Goal: Obtain resource: Download file/media

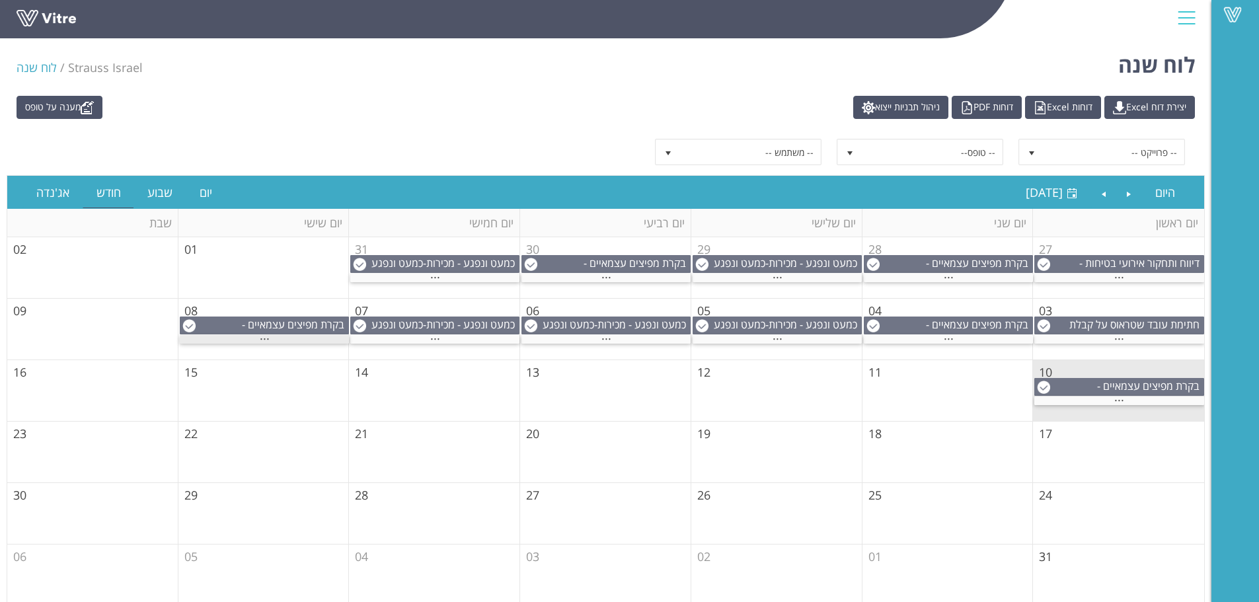
click at [260, 338] on span "..." at bounding box center [265, 335] width 10 height 15
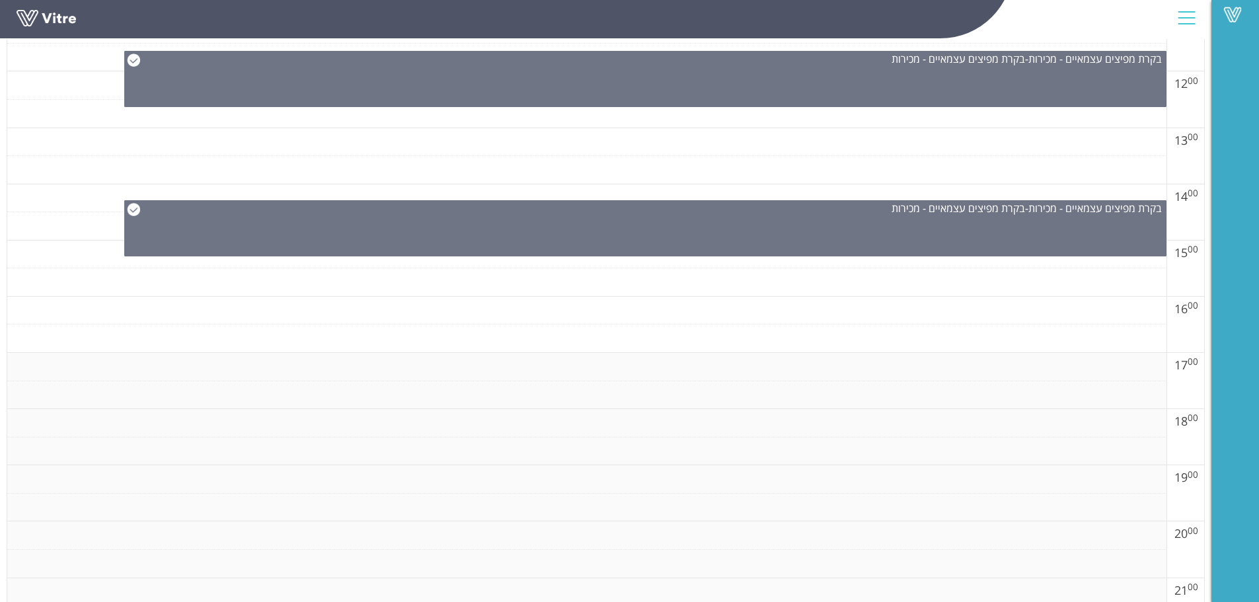
scroll to position [727, 0]
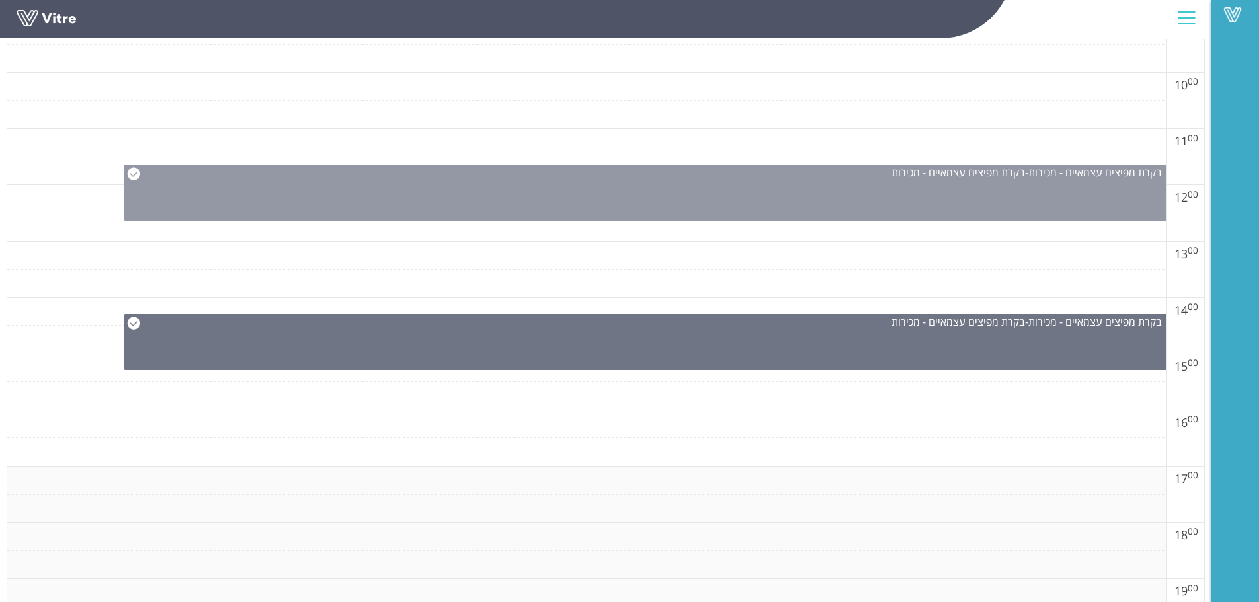
click at [709, 191] on div "בקרת מפיצים עצמאיים - מכירות - בקרת מפיצים עצמאיים - מכירות" at bounding box center [645, 193] width 1042 height 56
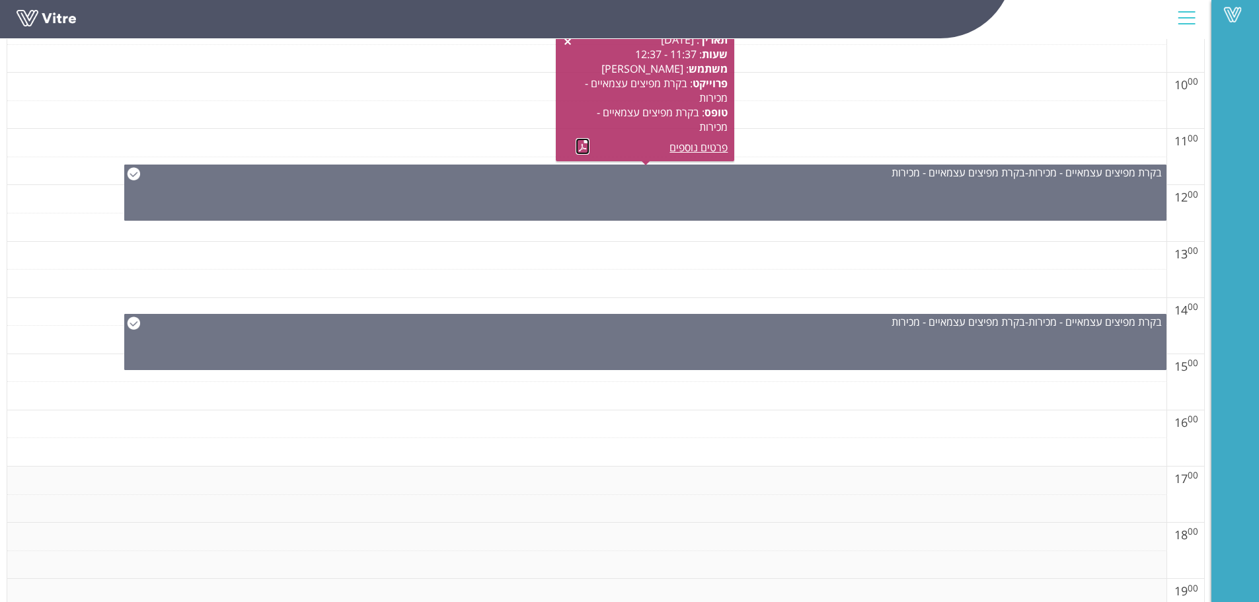
click at [586, 143] on link at bounding box center [583, 146] width 14 height 17
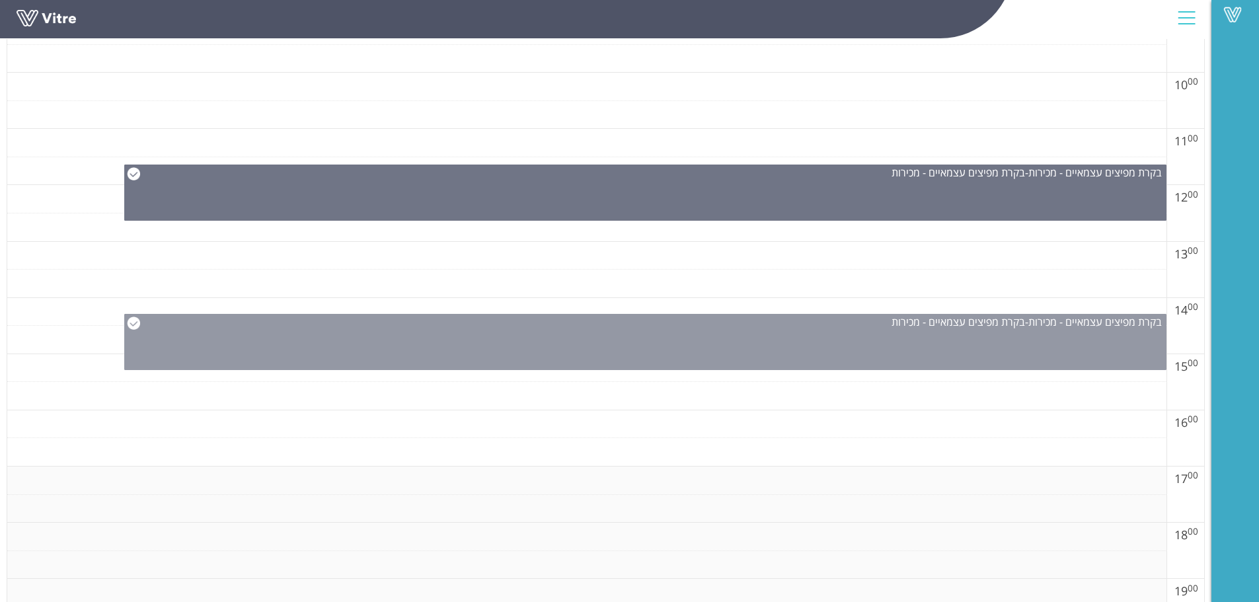
click at [731, 348] on div "בקרת מפיצים עצמאיים - מכירות - בקרת מפיצים עצמאיים - מכירות" at bounding box center [645, 342] width 1042 height 56
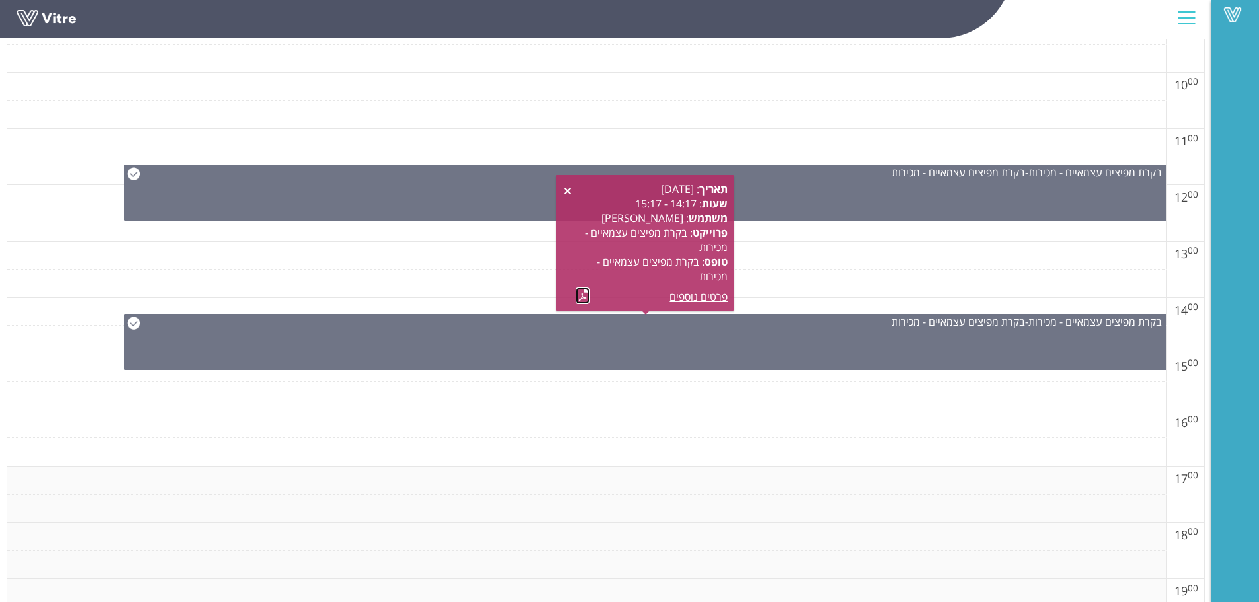
click at [580, 293] on link at bounding box center [583, 295] width 14 height 17
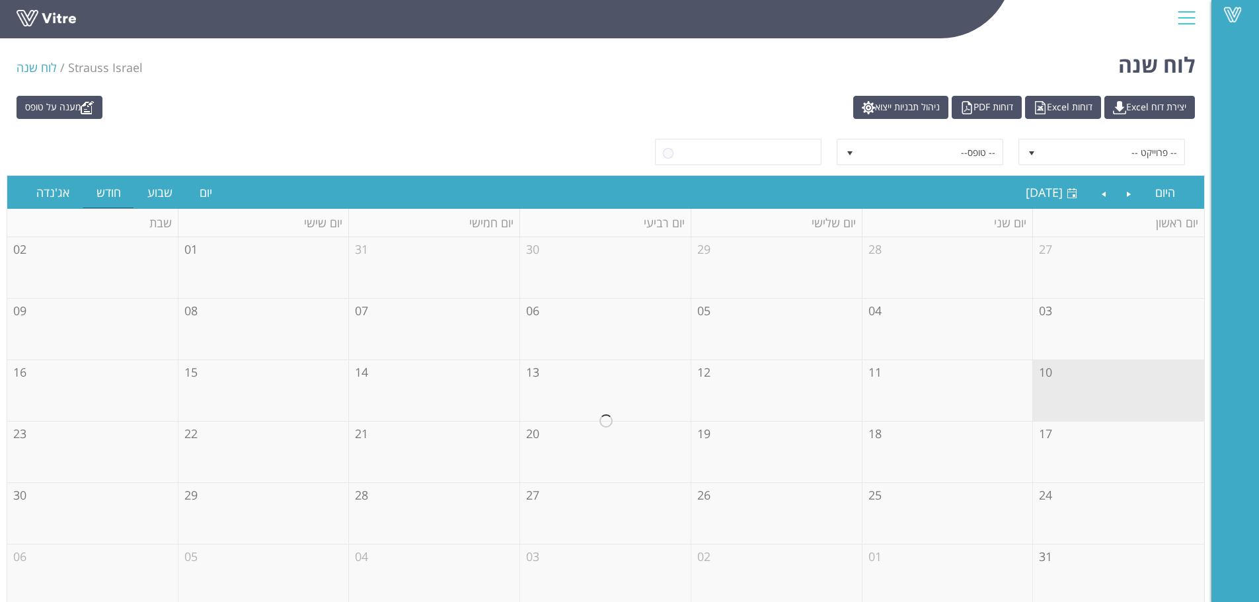
scroll to position [11, 0]
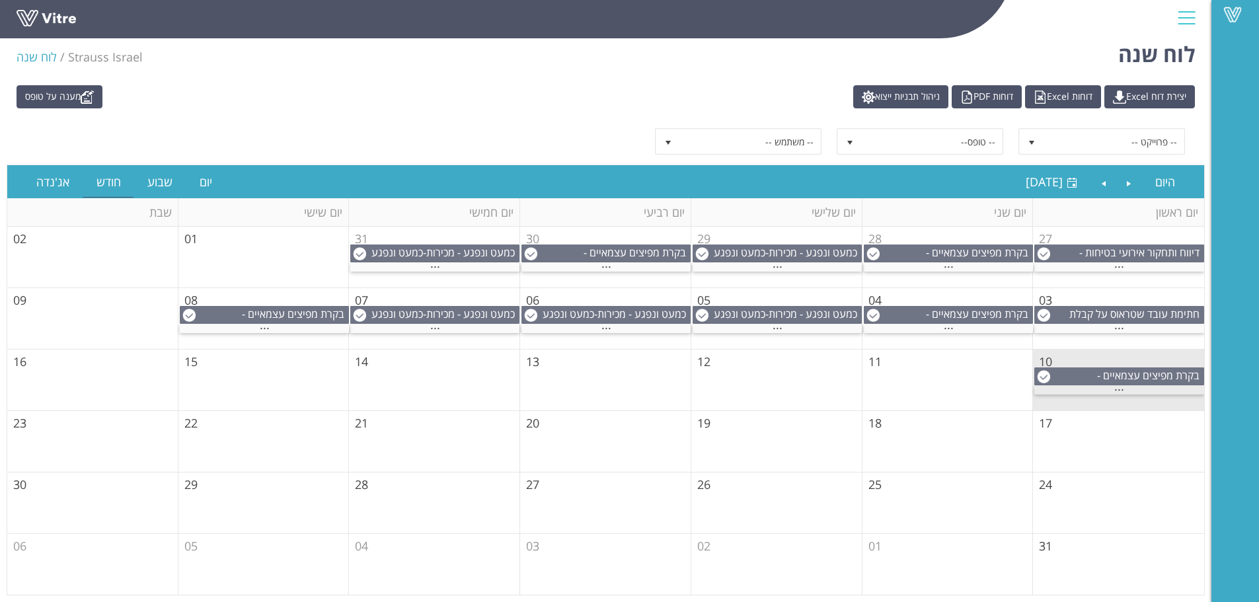
click at [1116, 387] on span "..." at bounding box center [1119, 386] width 10 height 15
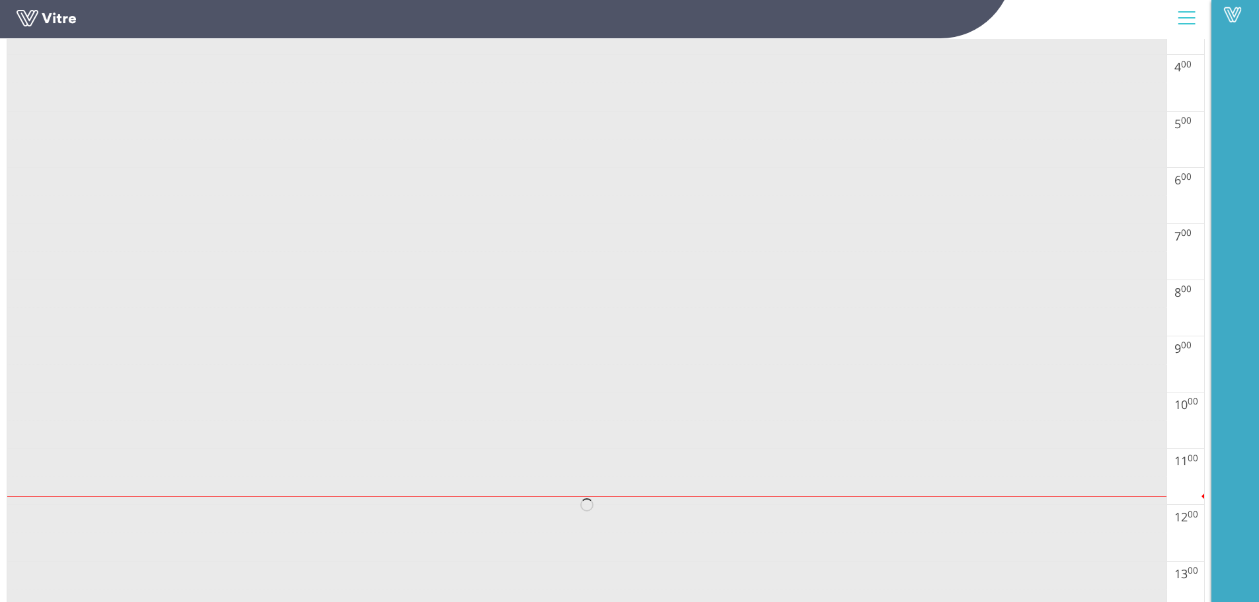
scroll to position [473, 0]
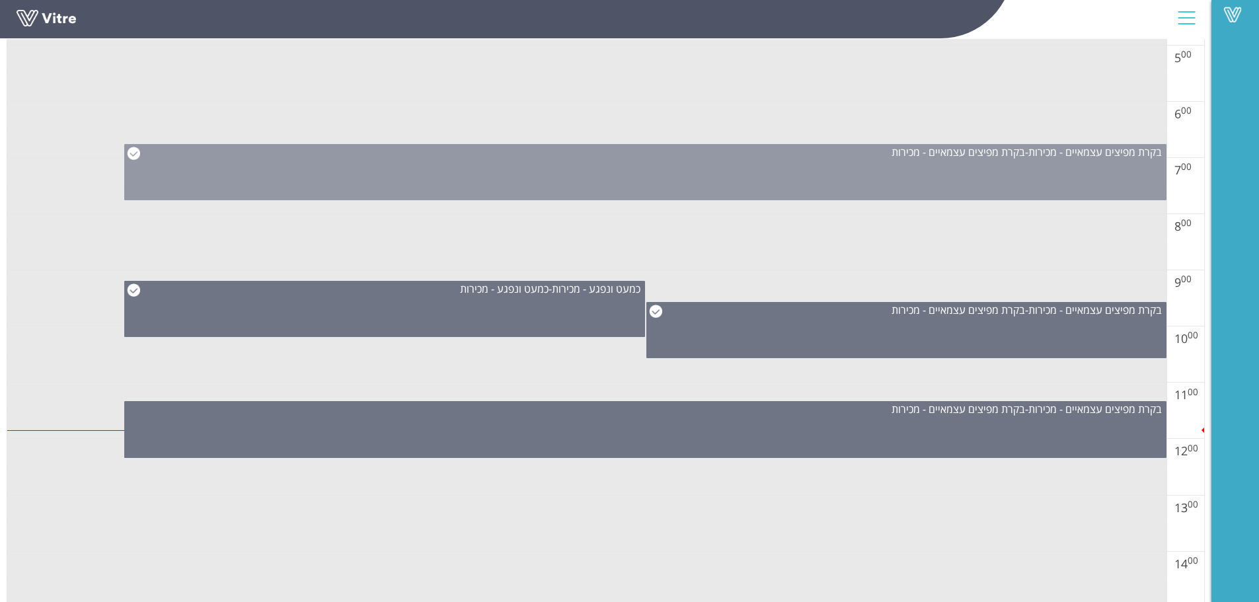
click at [820, 170] on div "בקרת מפיצים עצמאיים - מכירות - בקרת מפיצים עצמאיים - מכירות" at bounding box center [645, 172] width 1042 height 56
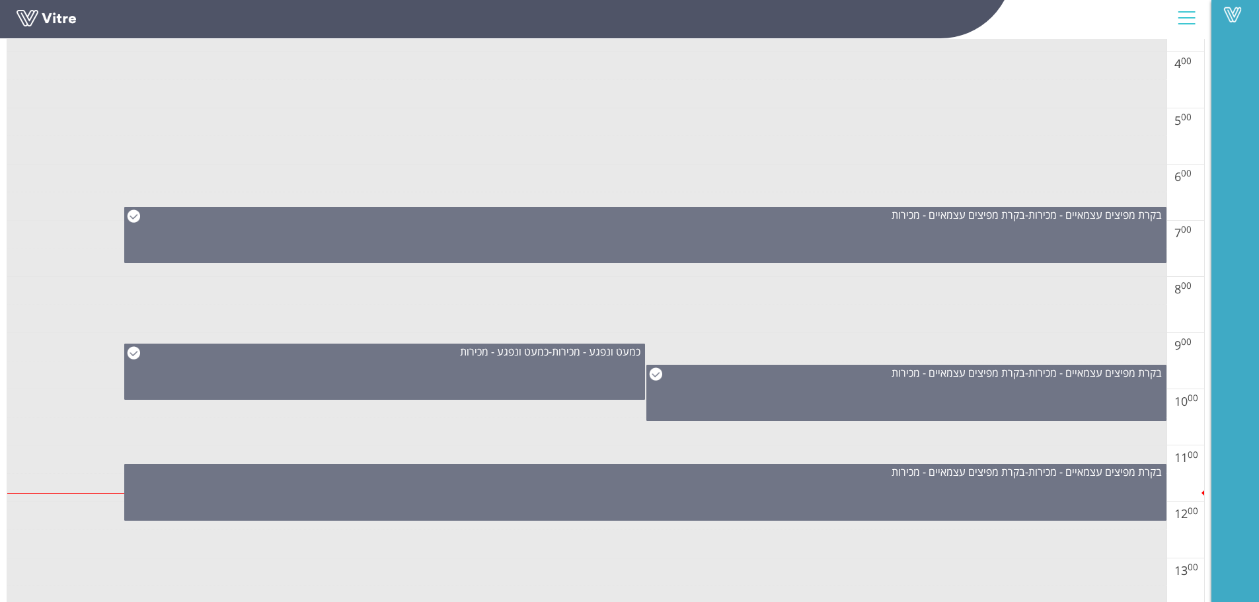
scroll to position [407, 0]
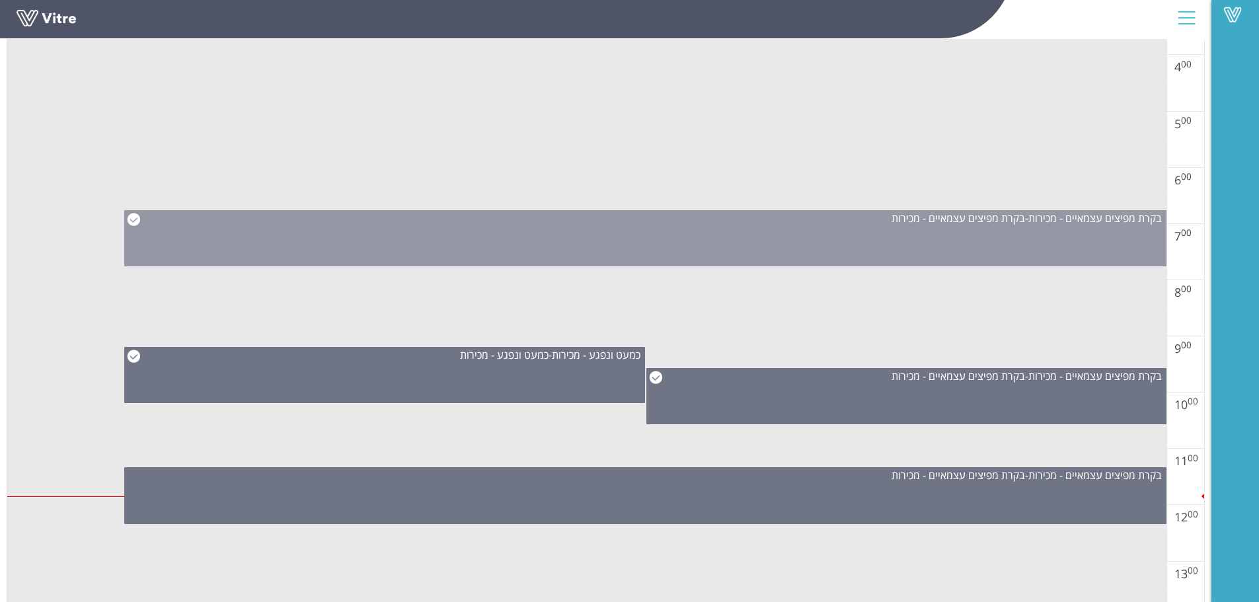
click at [796, 245] on div "בקרת מפיצים עצמאיים - מכירות - בקרת מפיצים עצמאיים - מכירות" at bounding box center [645, 238] width 1042 height 56
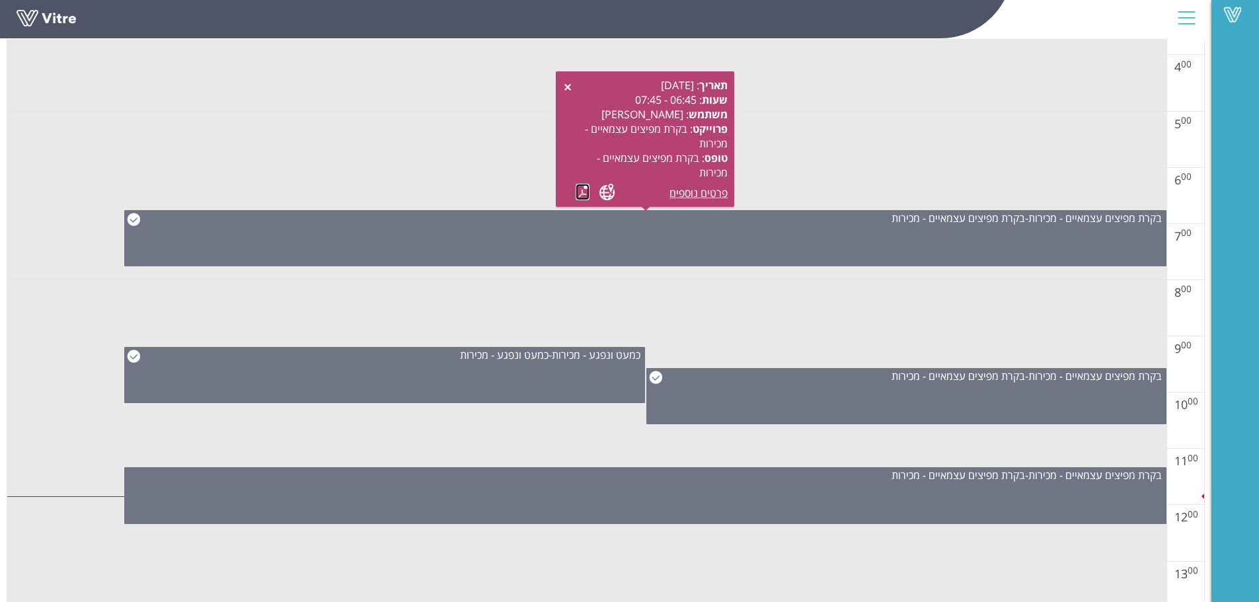
click at [583, 192] on link at bounding box center [583, 192] width 14 height 17
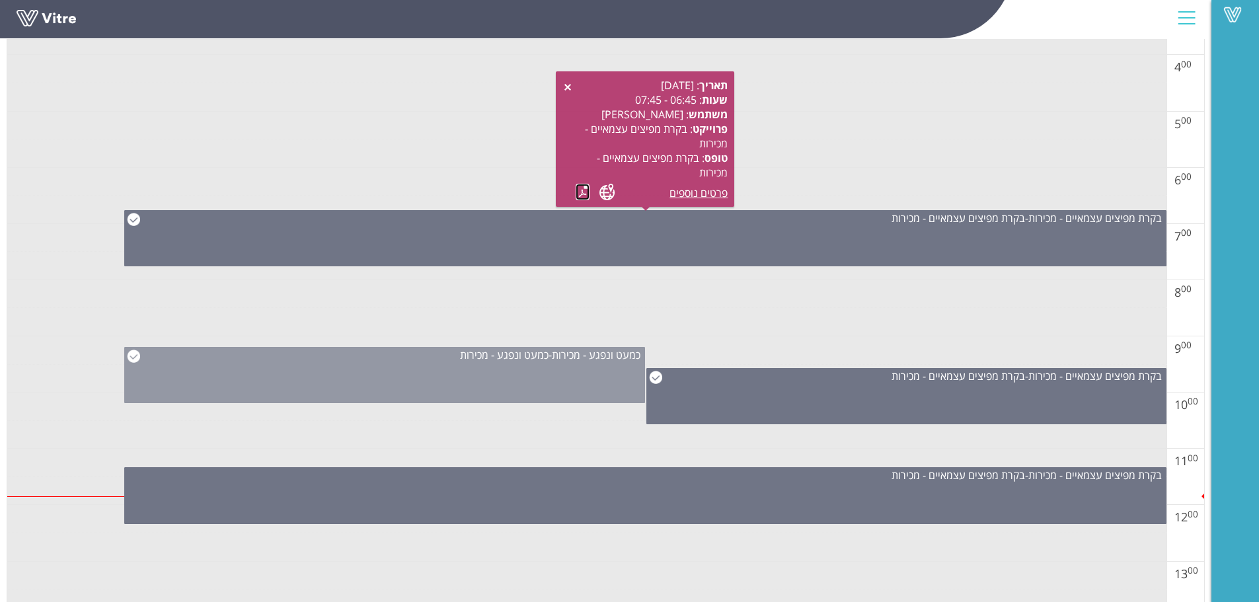
click at [539, 381] on div "כמעט ונפגע - מכירות - כמעט ונפגע - מכירות" at bounding box center [384, 375] width 520 height 56
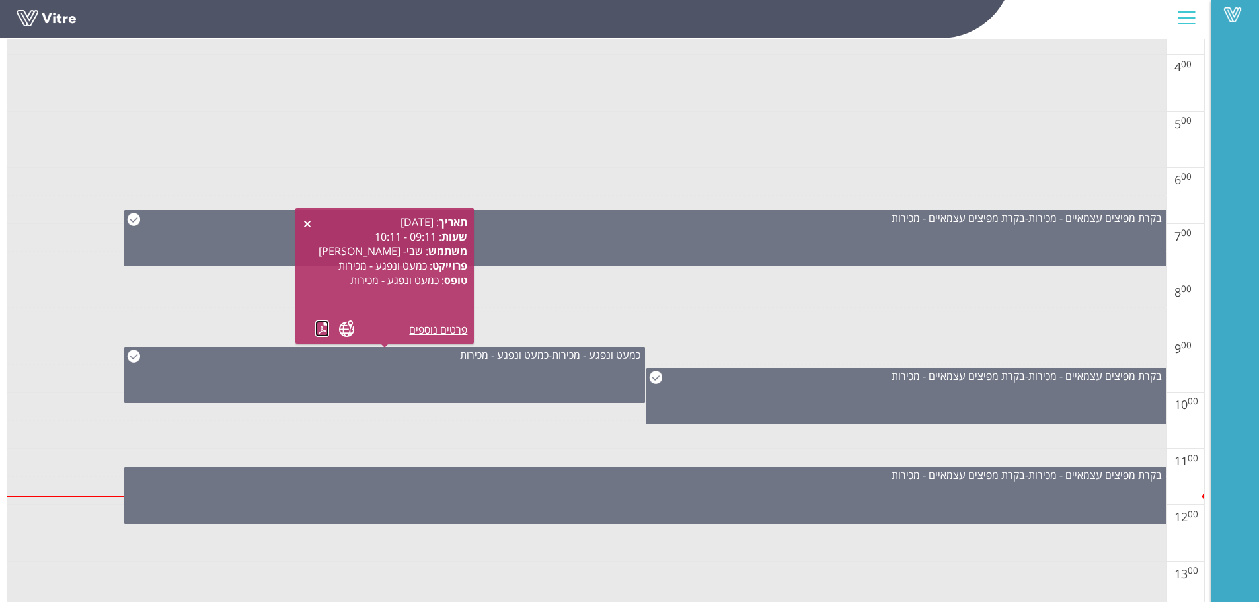
click at [321, 326] on link at bounding box center [322, 328] width 14 height 17
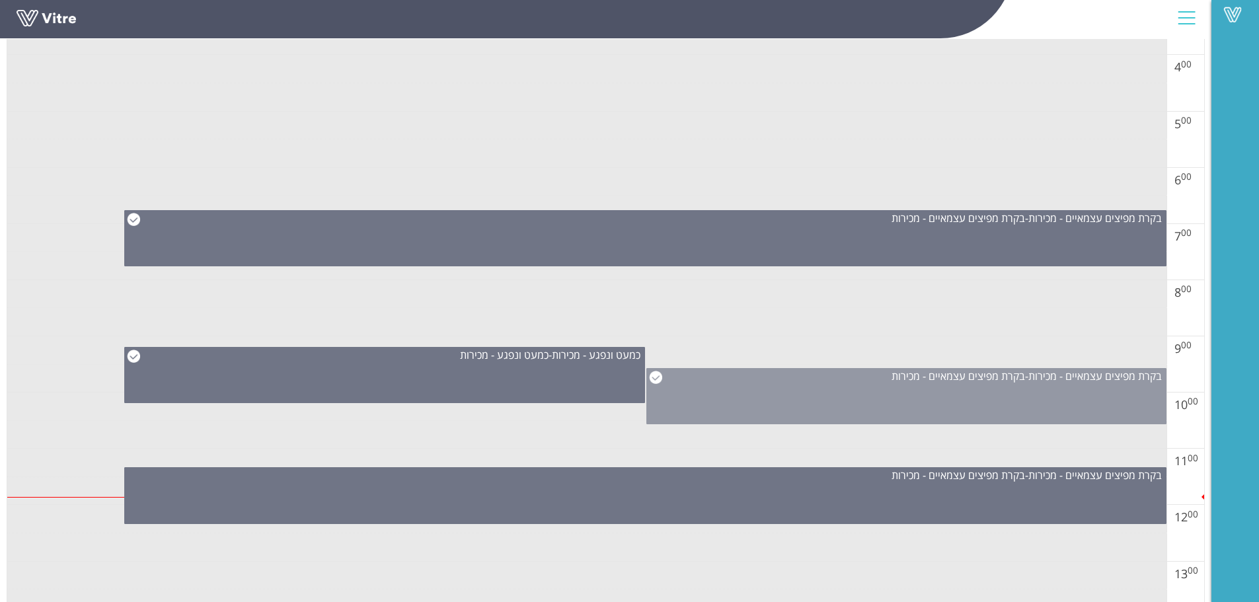
click at [780, 385] on div "בקרת מפיצים עצמאיים - מכירות - בקרת מפיצים עצמאיים - מכירות" at bounding box center [906, 396] width 520 height 56
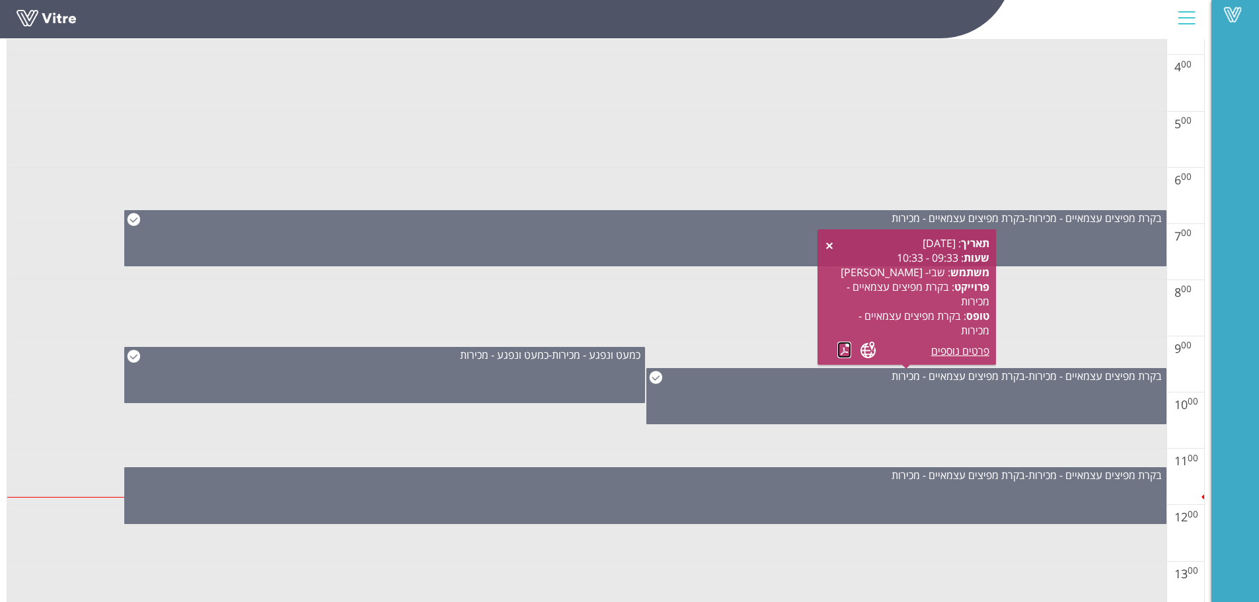
click at [844, 352] on link at bounding box center [844, 350] width 14 height 17
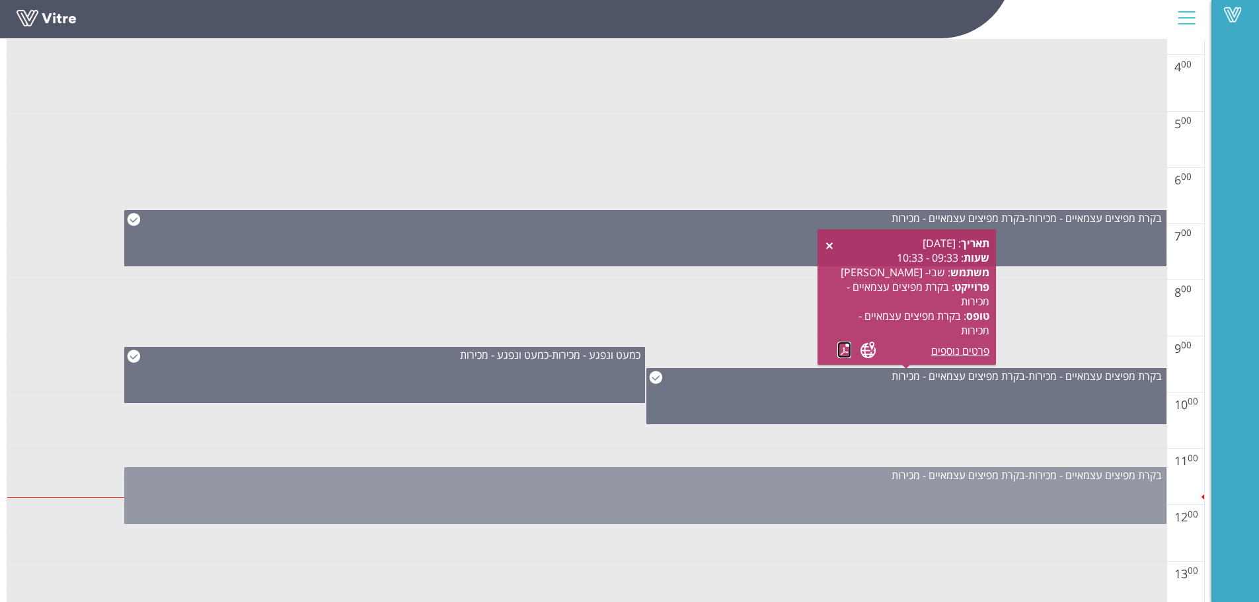
click at [656, 500] on div "בקרת מפיצים עצמאיים - מכירות - בקרת מפיצים עצמאיים - מכירות" at bounding box center [645, 495] width 1042 height 57
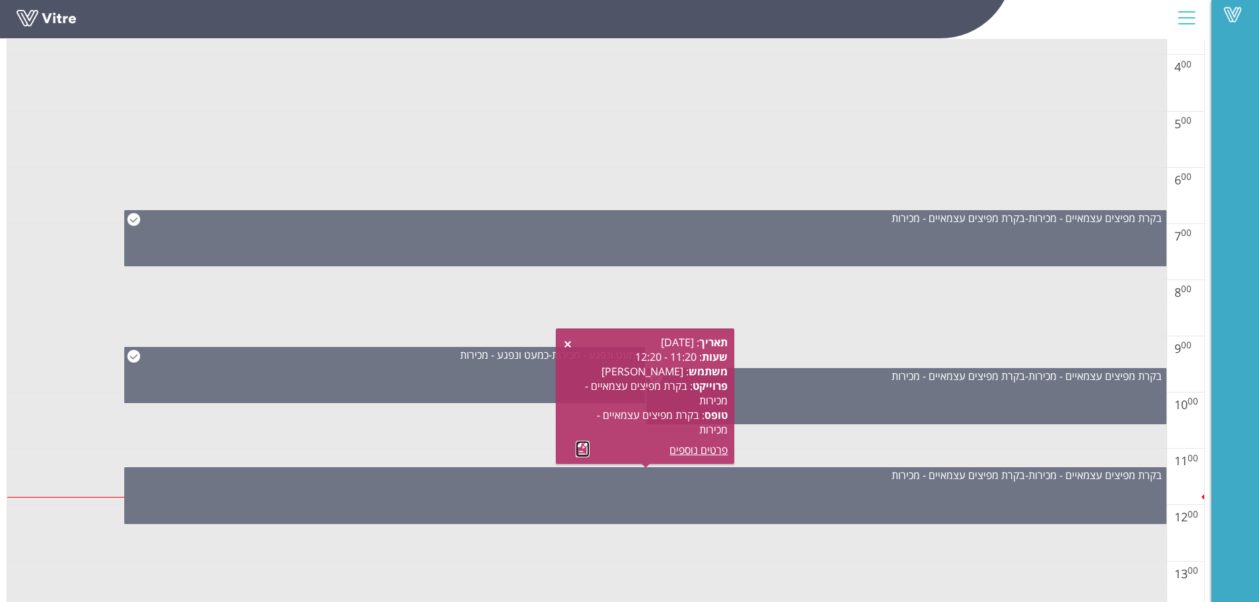
click at [585, 450] on link at bounding box center [583, 449] width 14 height 17
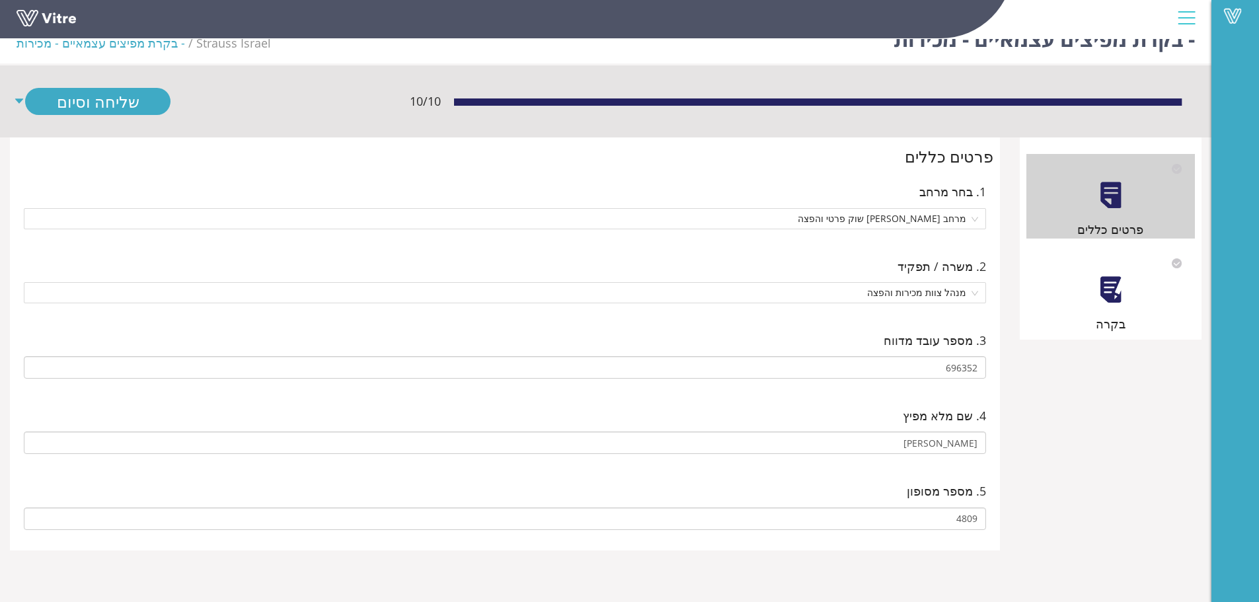
scroll to position [33, 0]
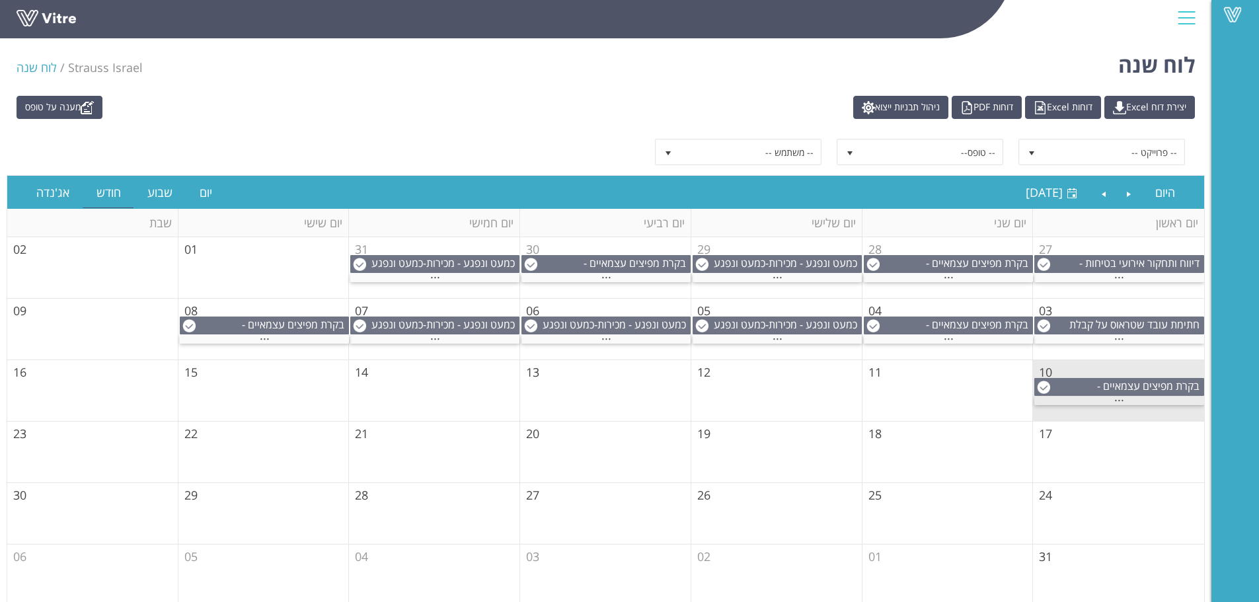
click at [1122, 398] on span "..." at bounding box center [1119, 397] width 10 height 15
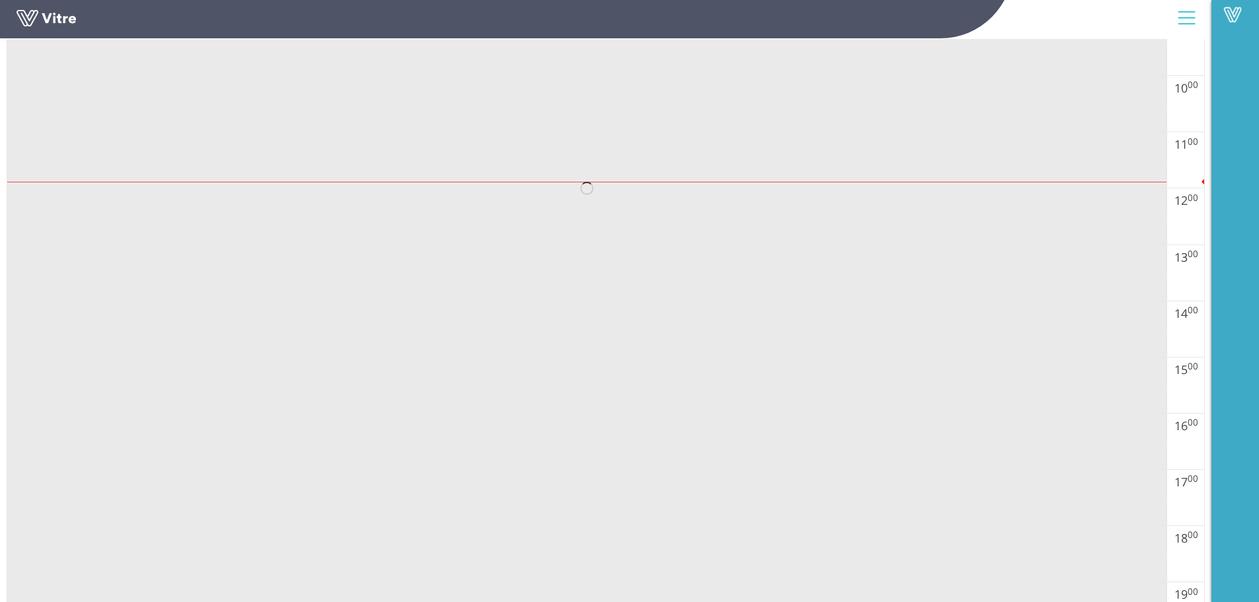
scroll to position [727, 0]
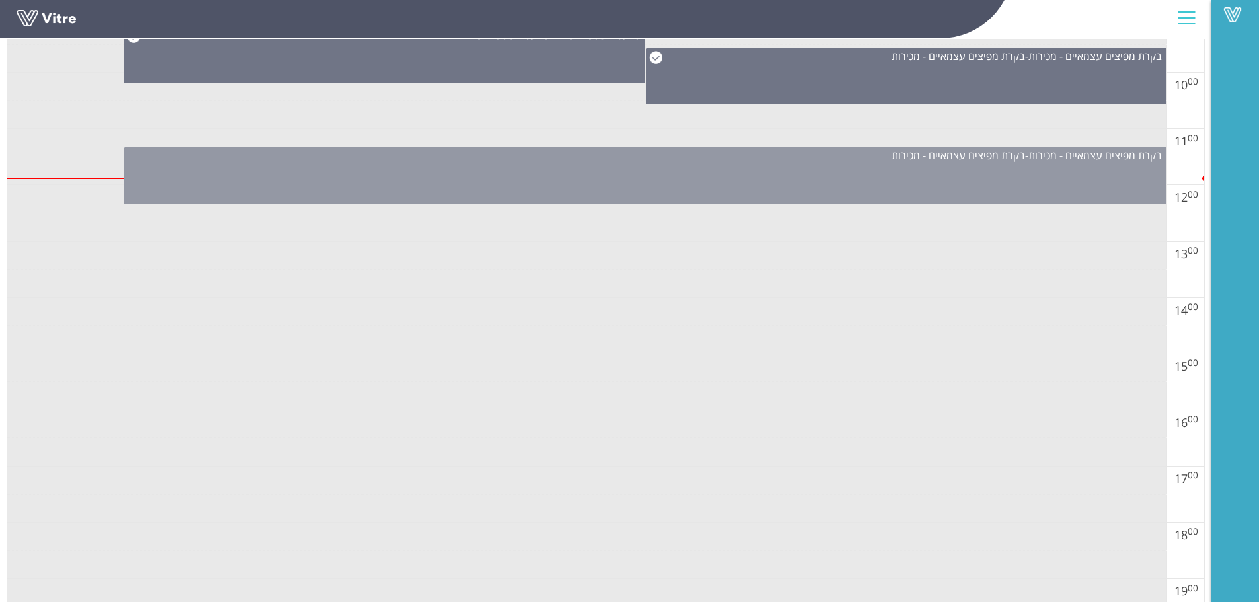
click at [850, 179] on div "בקרת מפיצים עצמאיים - מכירות - בקרת מפיצים עצמאיים - מכירות" at bounding box center [645, 175] width 1042 height 57
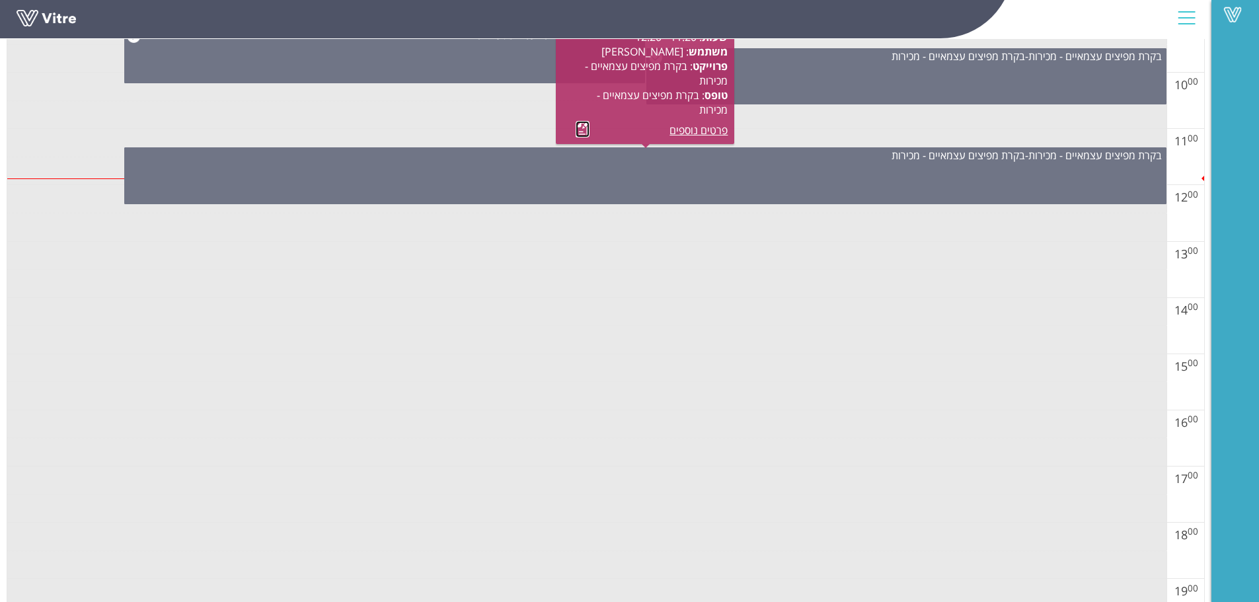
click at [585, 131] on link at bounding box center [583, 129] width 14 height 17
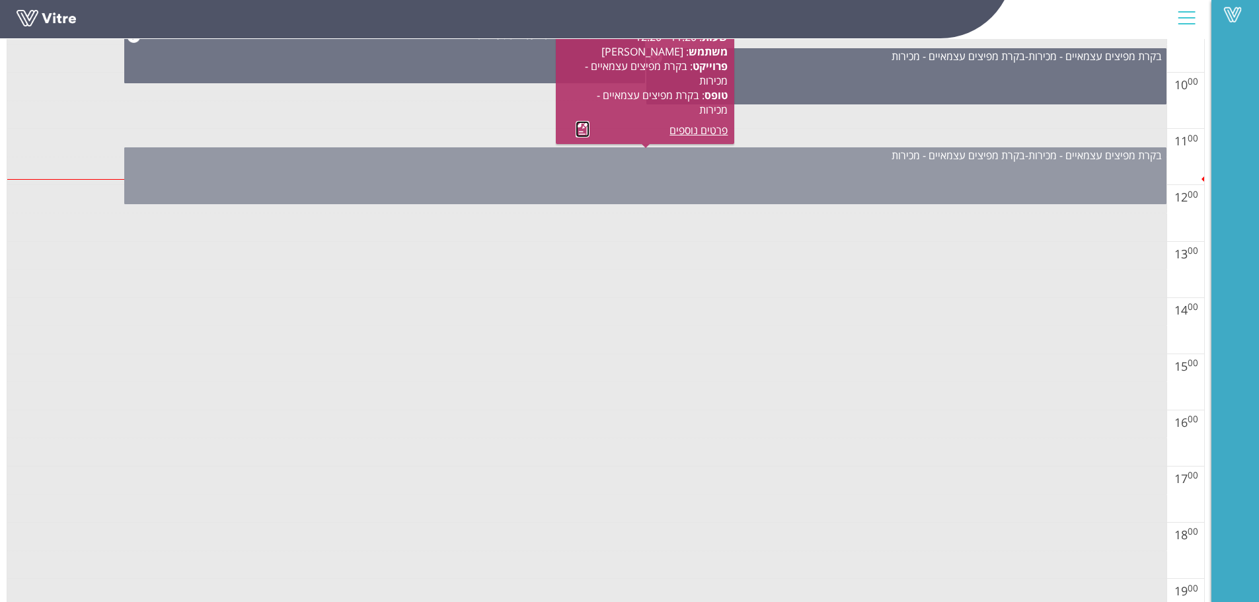
click at [868, 188] on div "בקרת מפיצים עצמאיים - מכירות - בקרת מפיצים עצמאיים - מכירות" at bounding box center [645, 175] width 1042 height 57
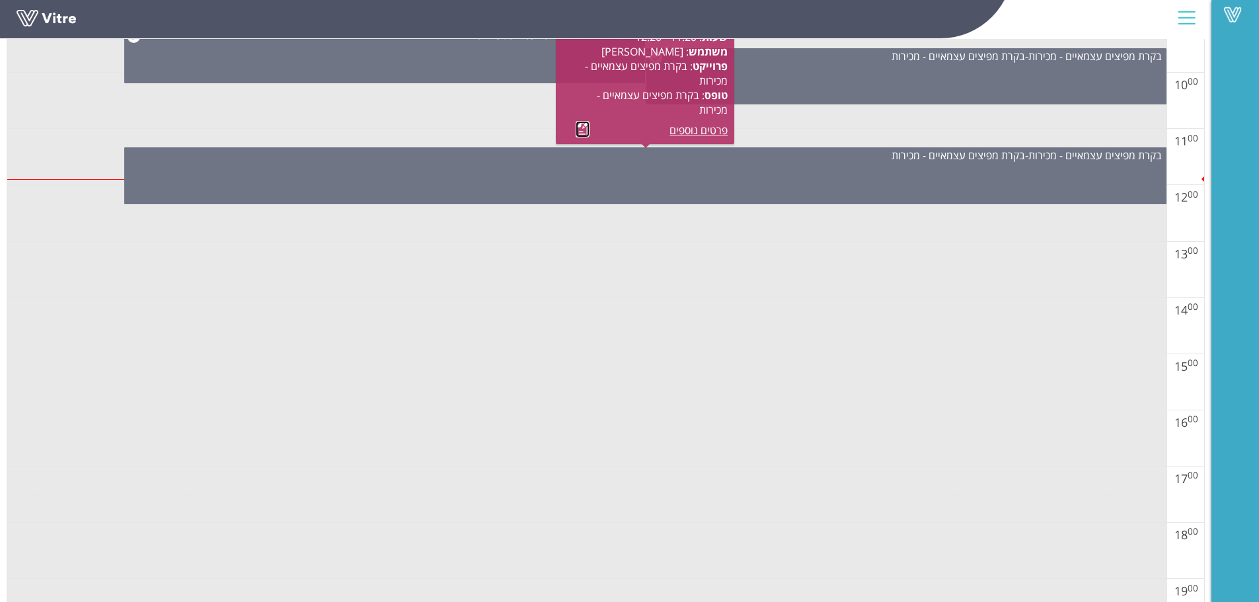
click at [584, 131] on link at bounding box center [583, 129] width 14 height 17
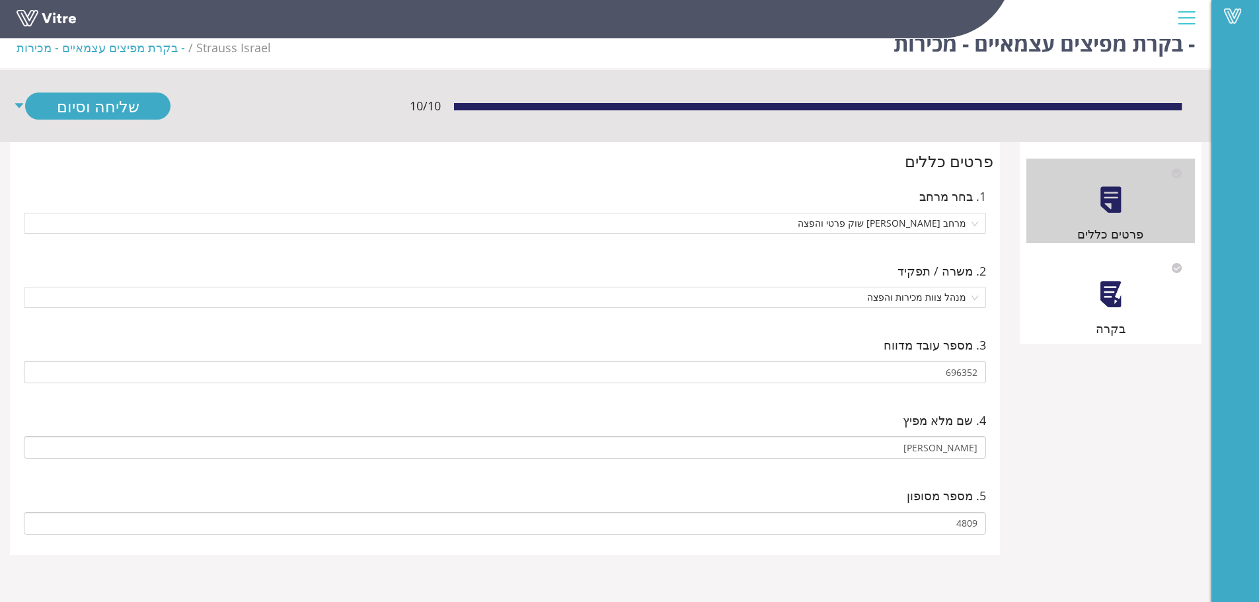
scroll to position [33, 0]
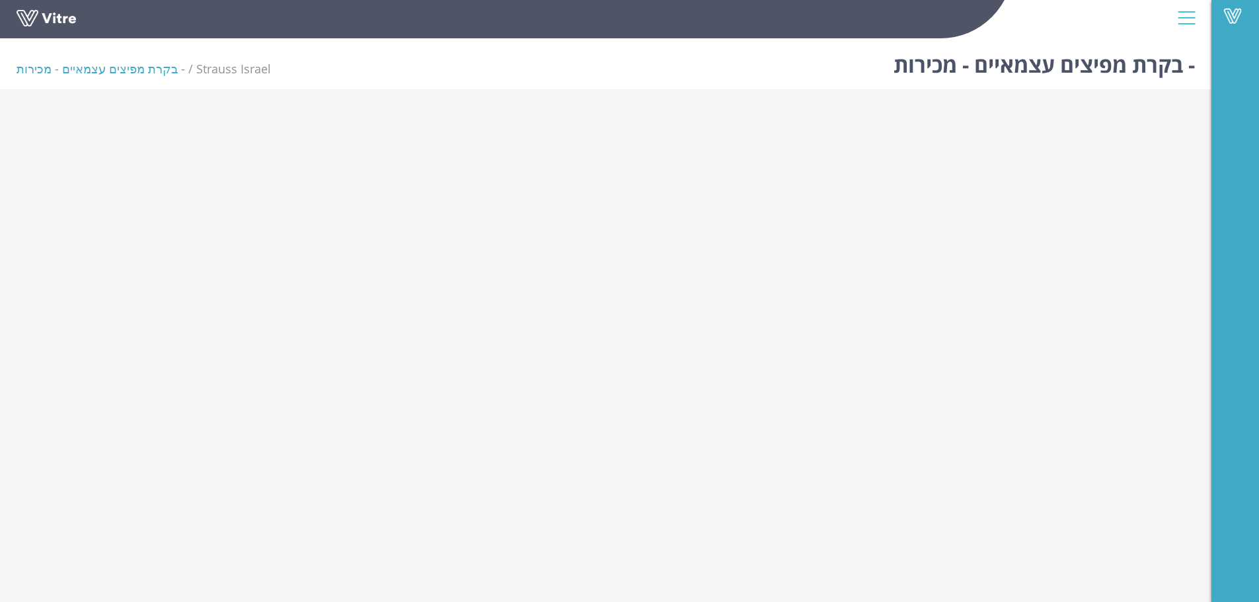
scroll to position [33, 0]
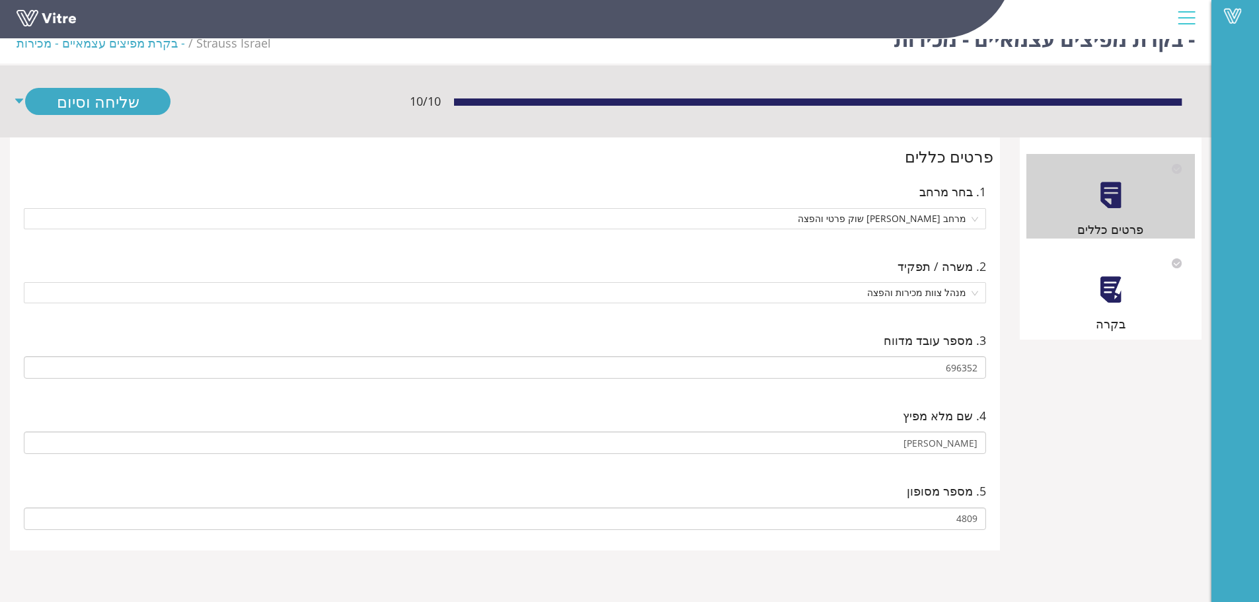
scroll to position [33, 0]
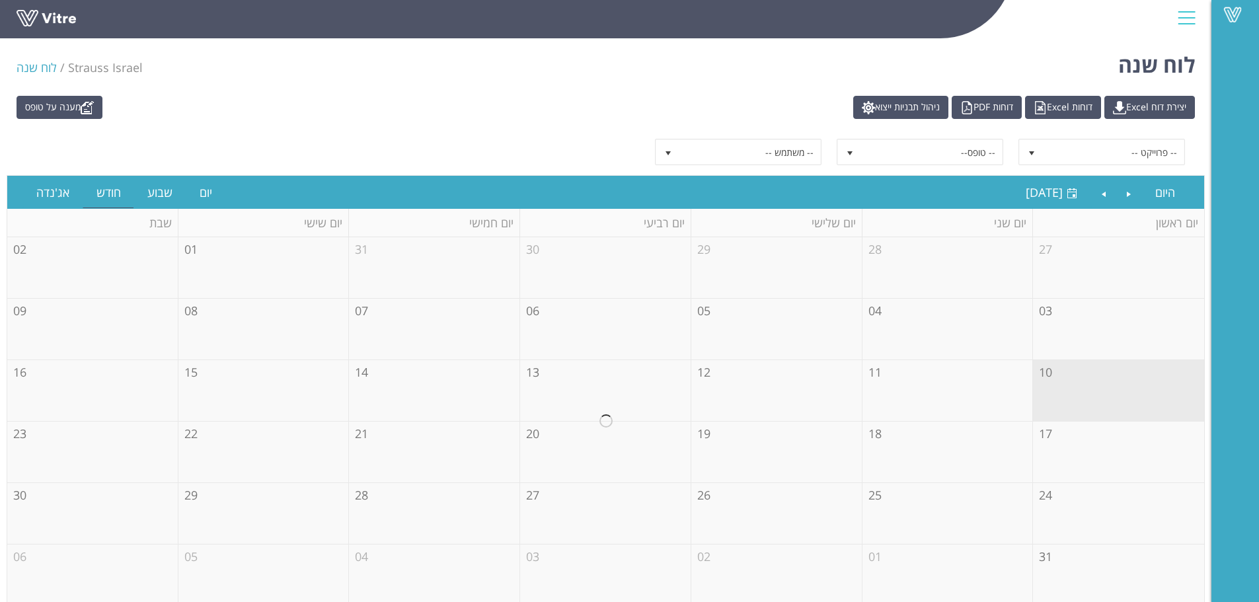
scroll to position [11, 0]
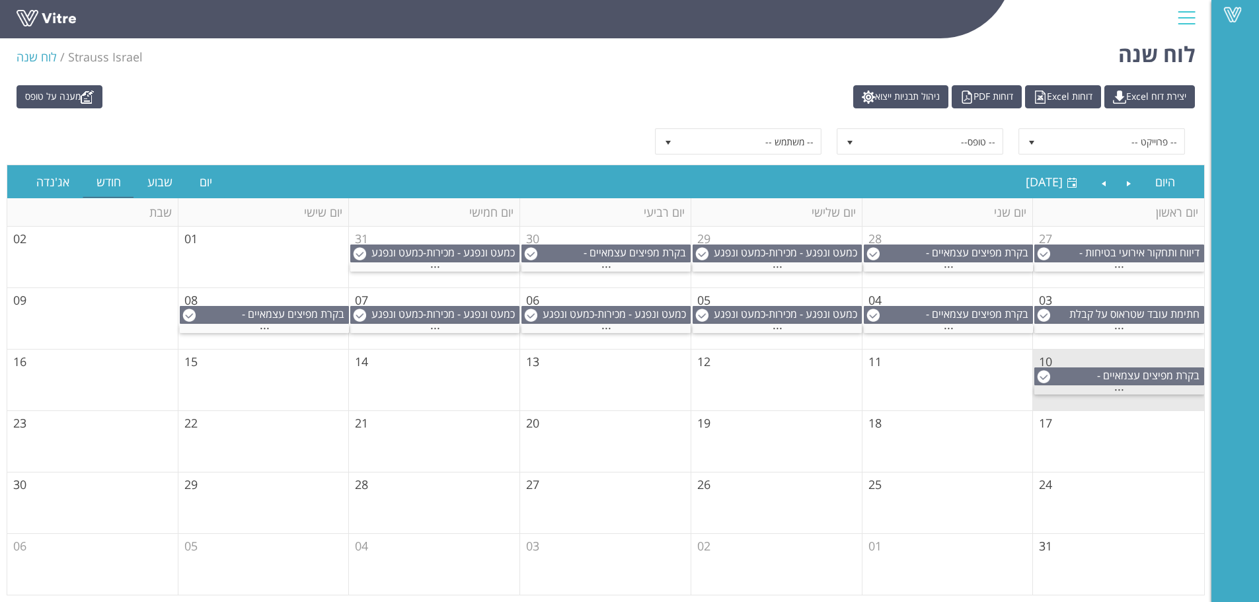
click at [1116, 389] on span "..." at bounding box center [1119, 386] width 10 height 15
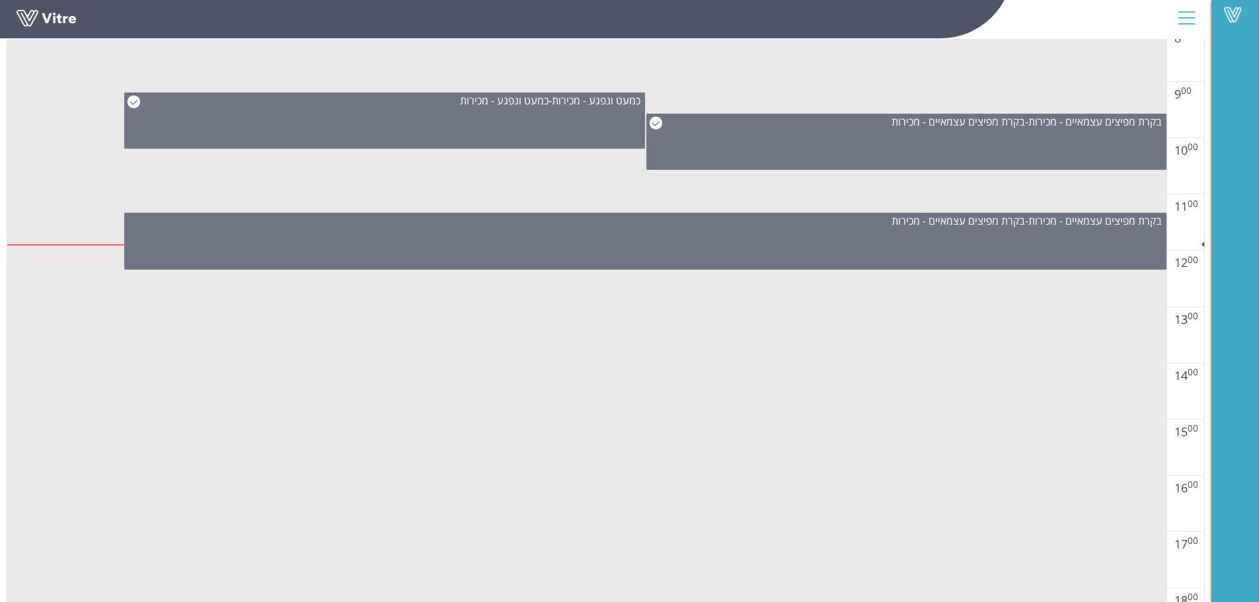
scroll to position [463, 0]
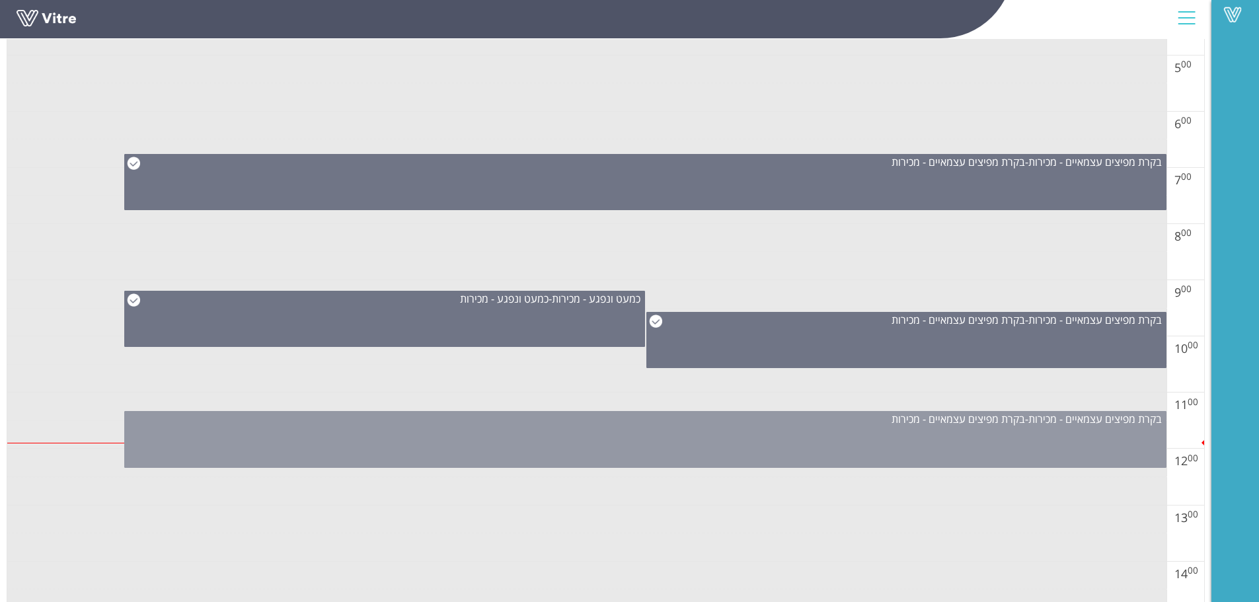
click at [955, 435] on div "בקרת מפיצים עצמאיים - מכירות - בקרת מפיצים עצמאיים - מכירות" at bounding box center [645, 439] width 1042 height 57
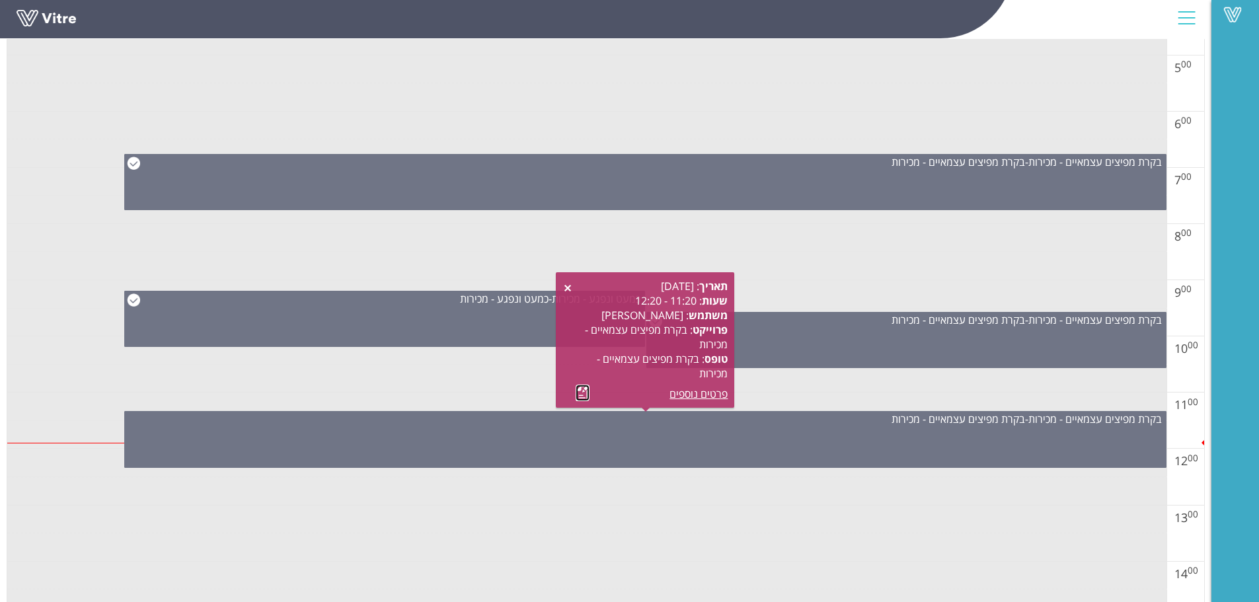
click at [585, 395] on link at bounding box center [583, 393] width 14 height 17
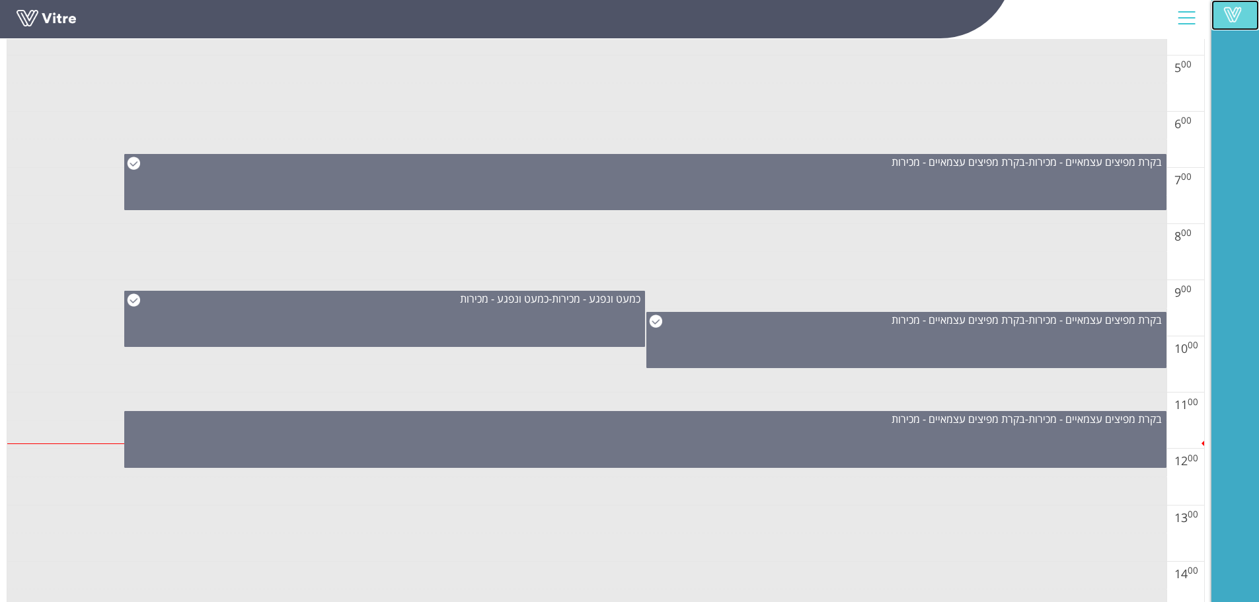
click at [1234, 17] on span at bounding box center [1232, 15] width 33 height 16
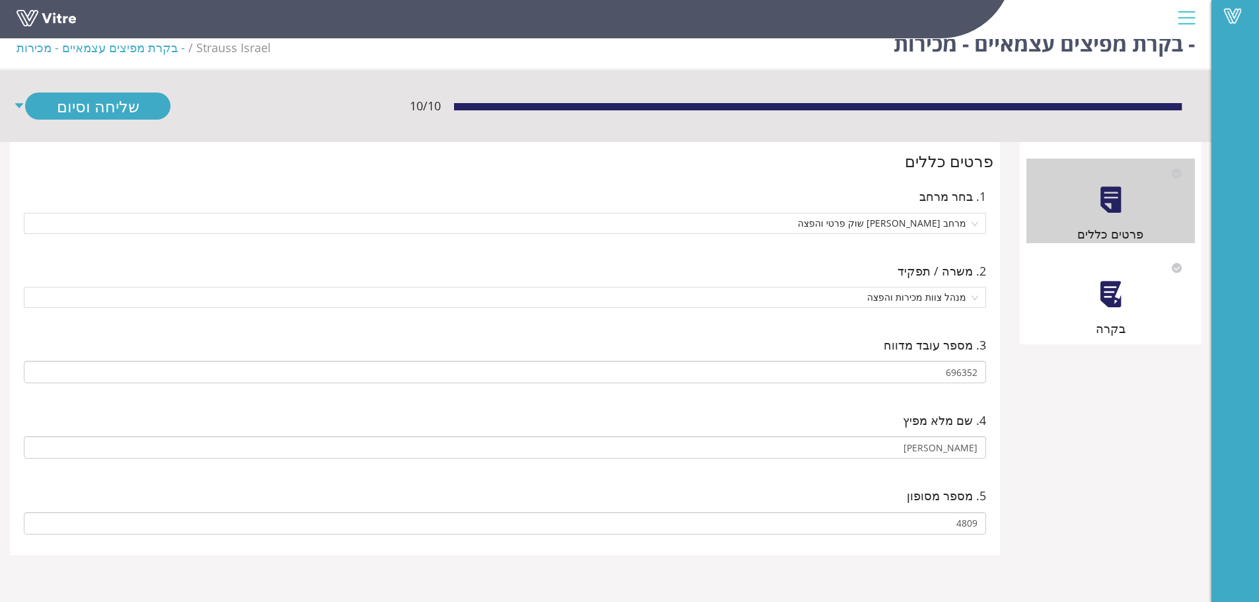
scroll to position [33, 0]
